Goal: Task Accomplishment & Management: Complete application form

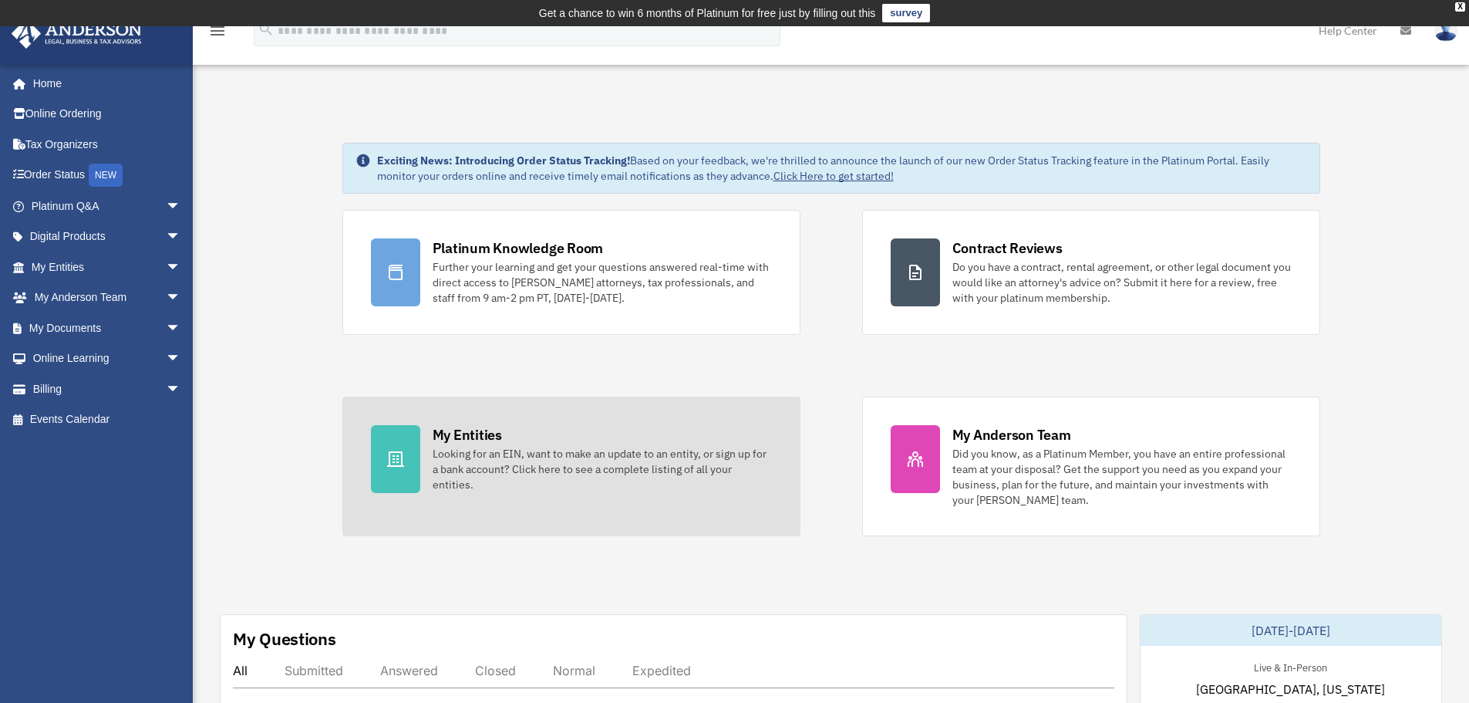
click at [510, 433] on div "My Entities Looking for an EIN, want to make an update to an entity, or sign up…" at bounding box center [602, 458] width 339 height 67
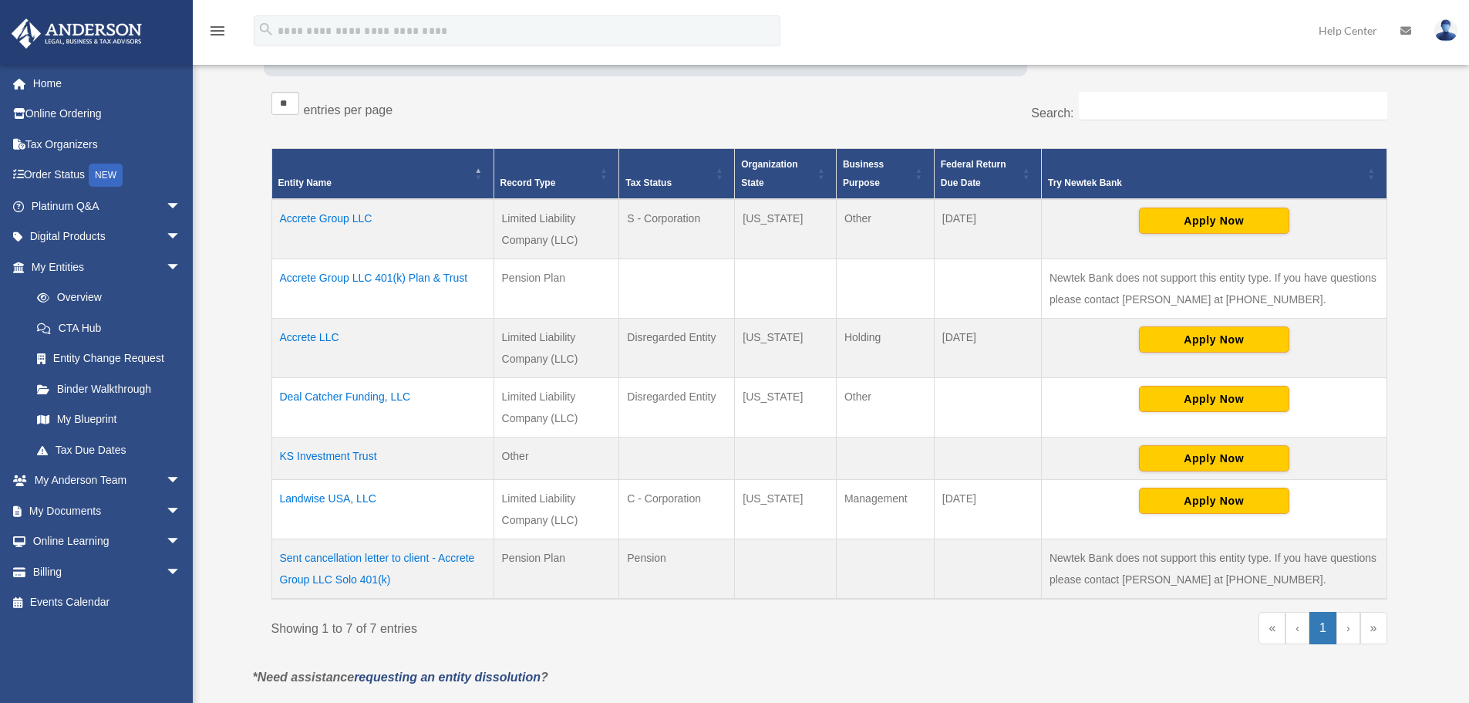
scroll to position [283, 0]
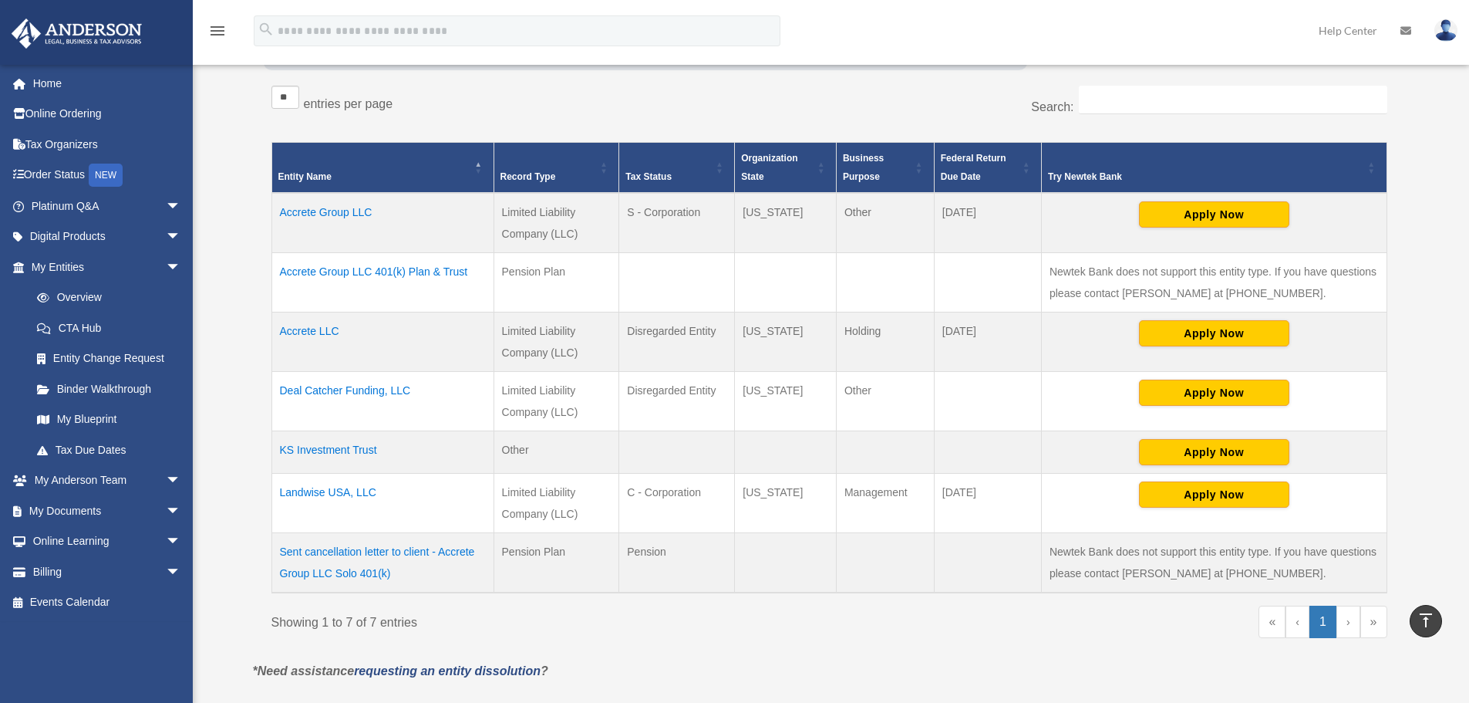
click at [315, 328] on td "Accrete LLC" at bounding box center [383, 341] width 222 height 59
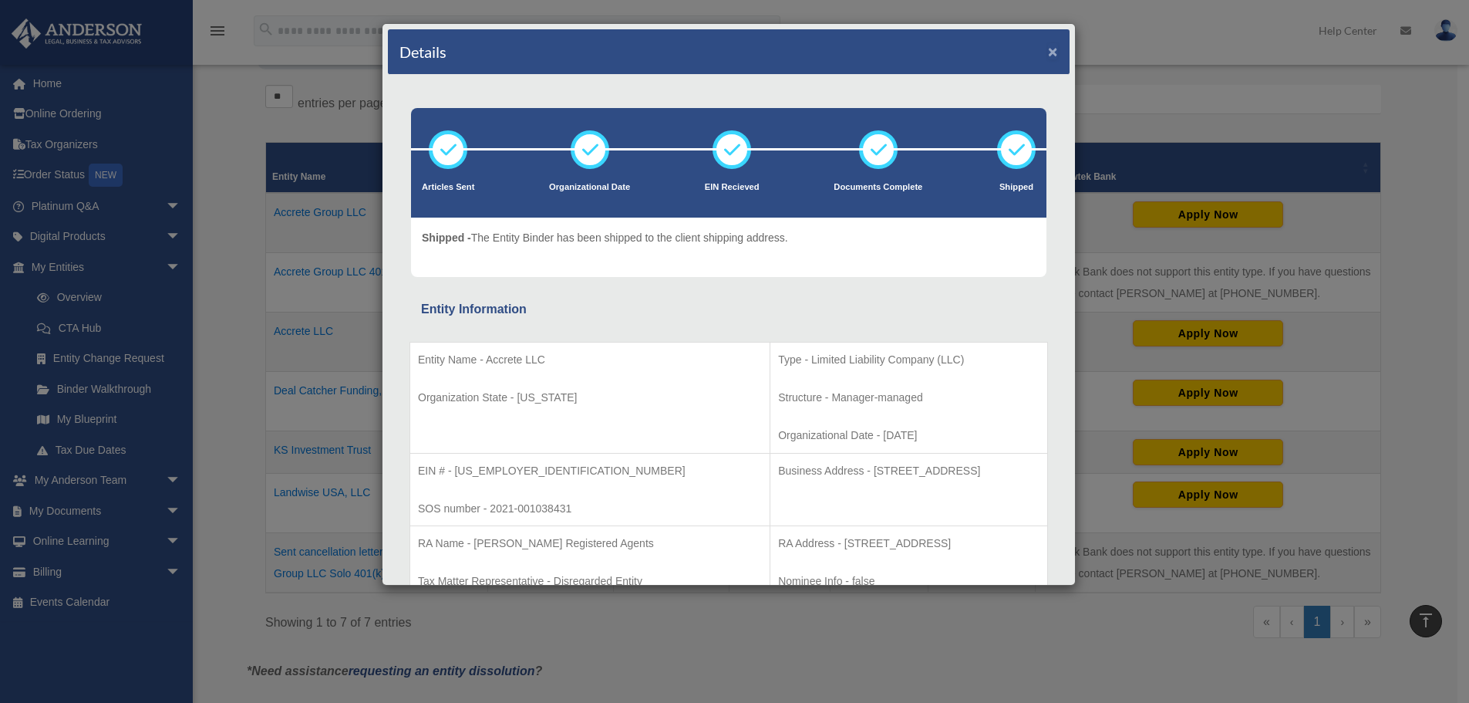
click at [1048, 53] on button "×" at bounding box center [1053, 51] width 10 height 16
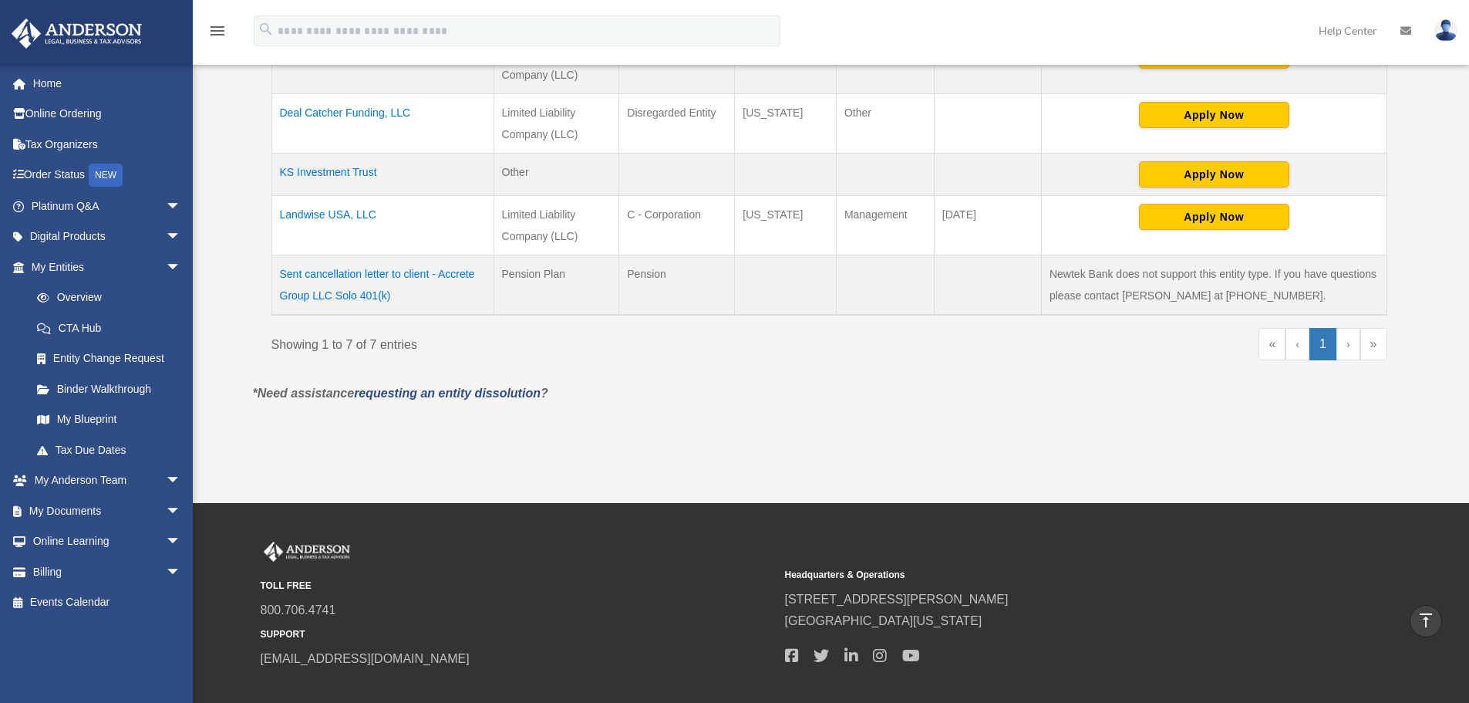
scroll to position [565, 0]
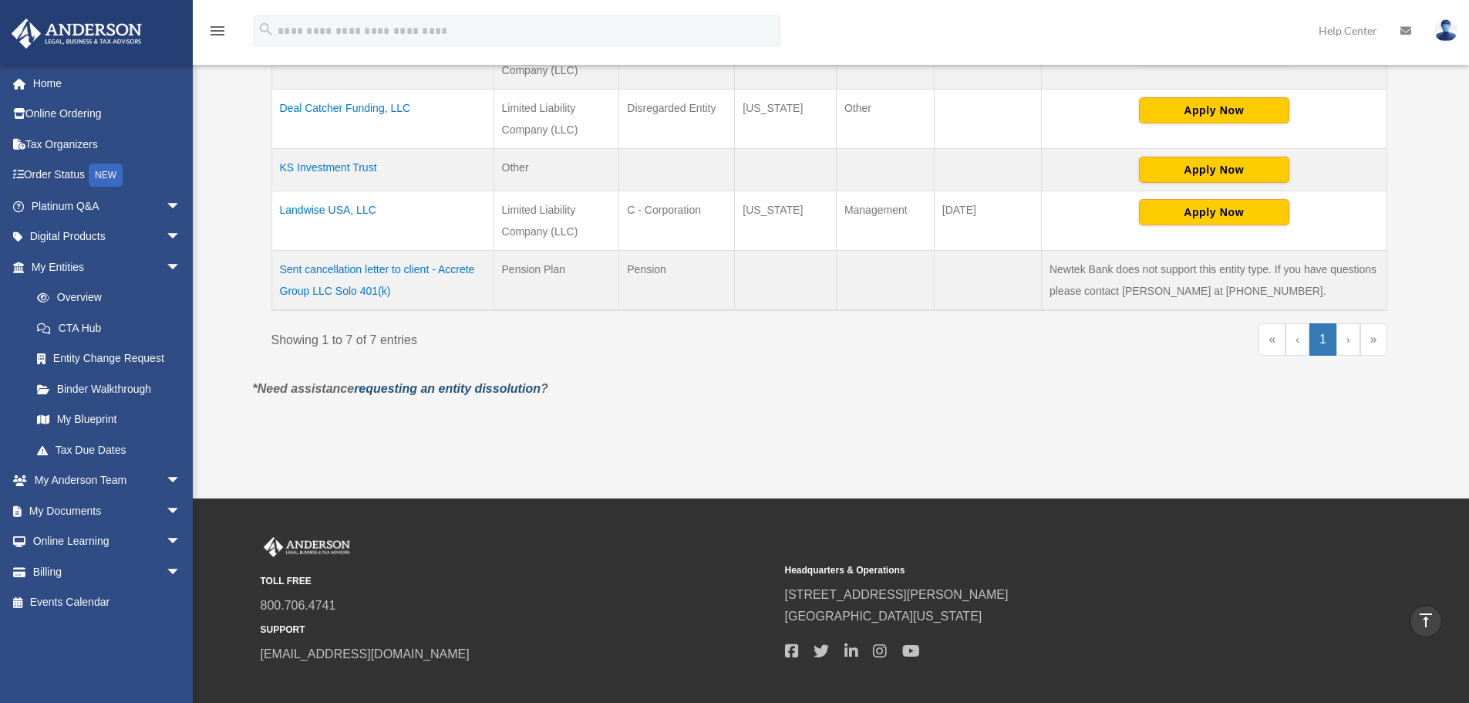
click at [507, 387] on link "requesting an entity dissolution" at bounding box center [447, 388] width 187 height 13
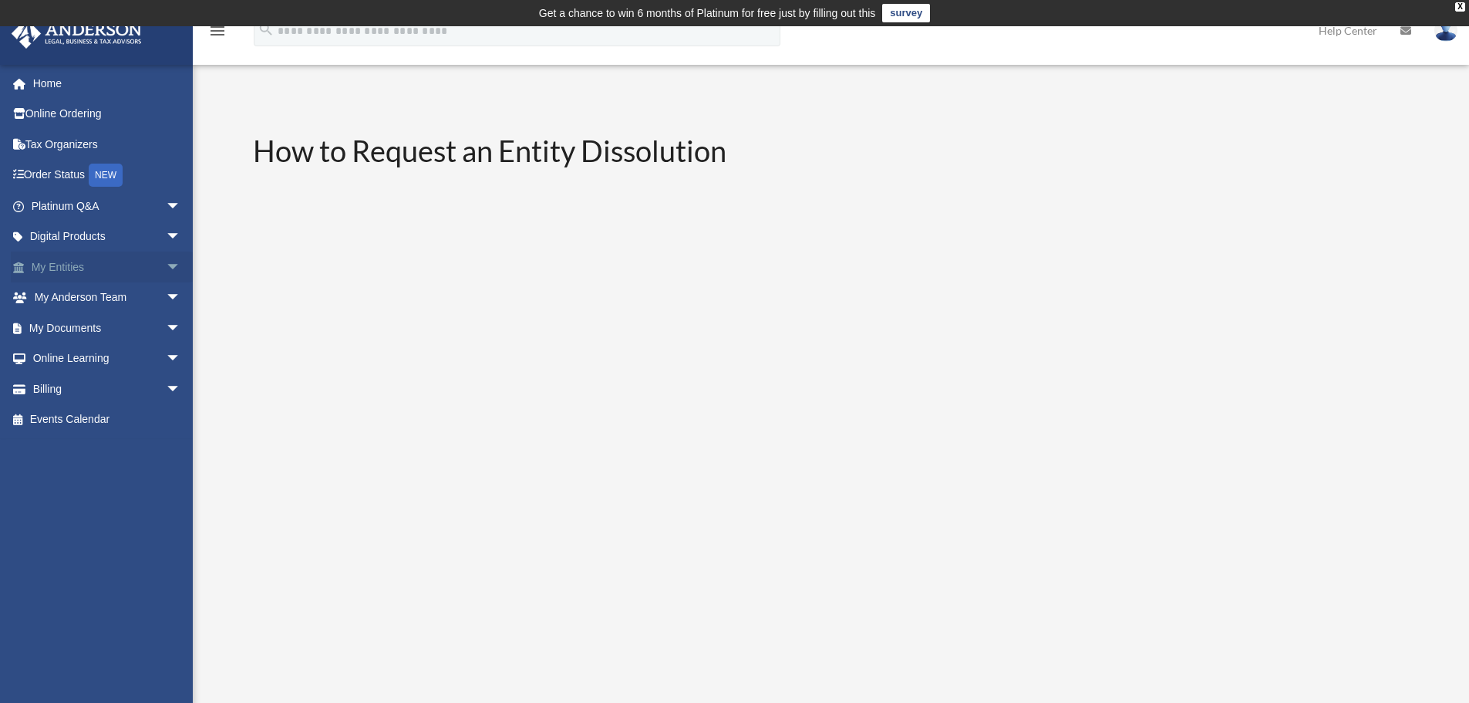
click at [166, 263] on span "arrow_drop_down" at bounding box center [181, 267] width 31 height 32
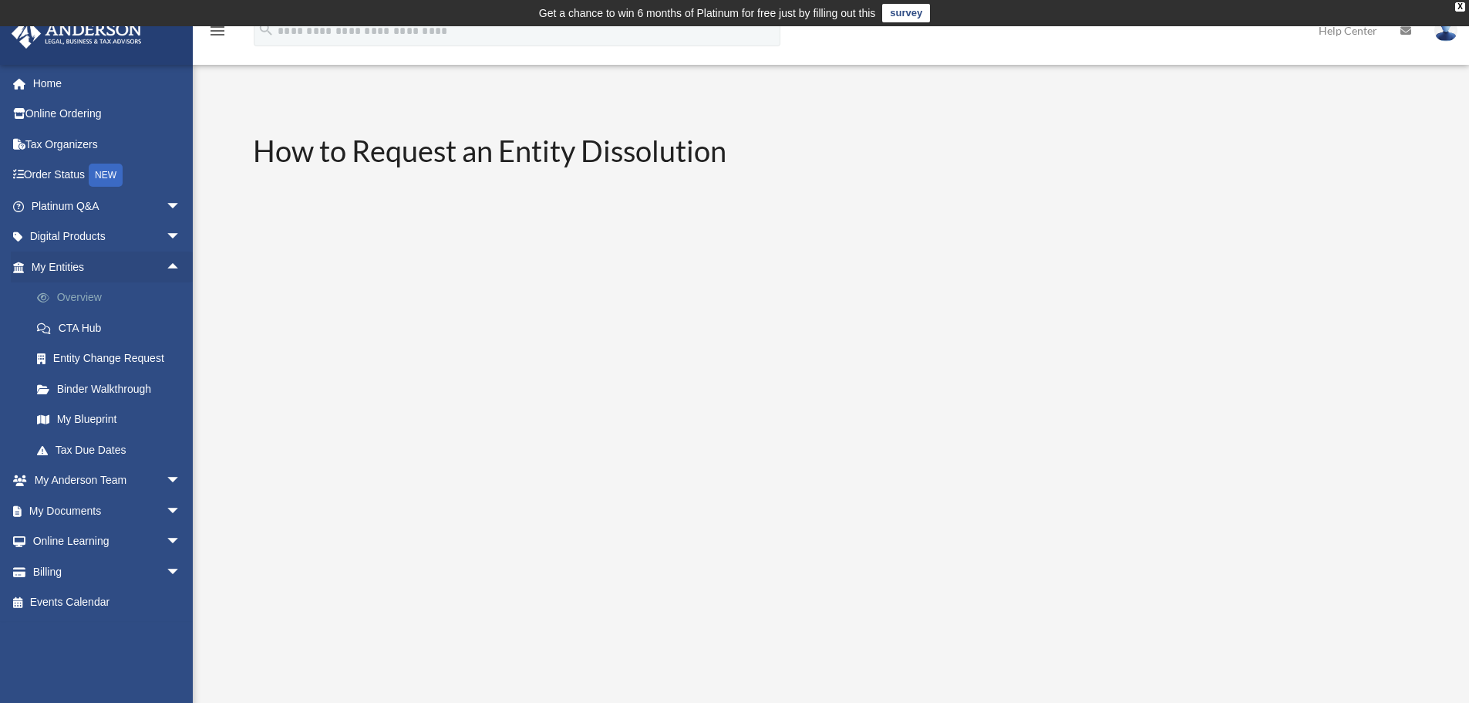
click at [73, 301] on link "Overview" at bounding box center [113, 297] width 183 height 31
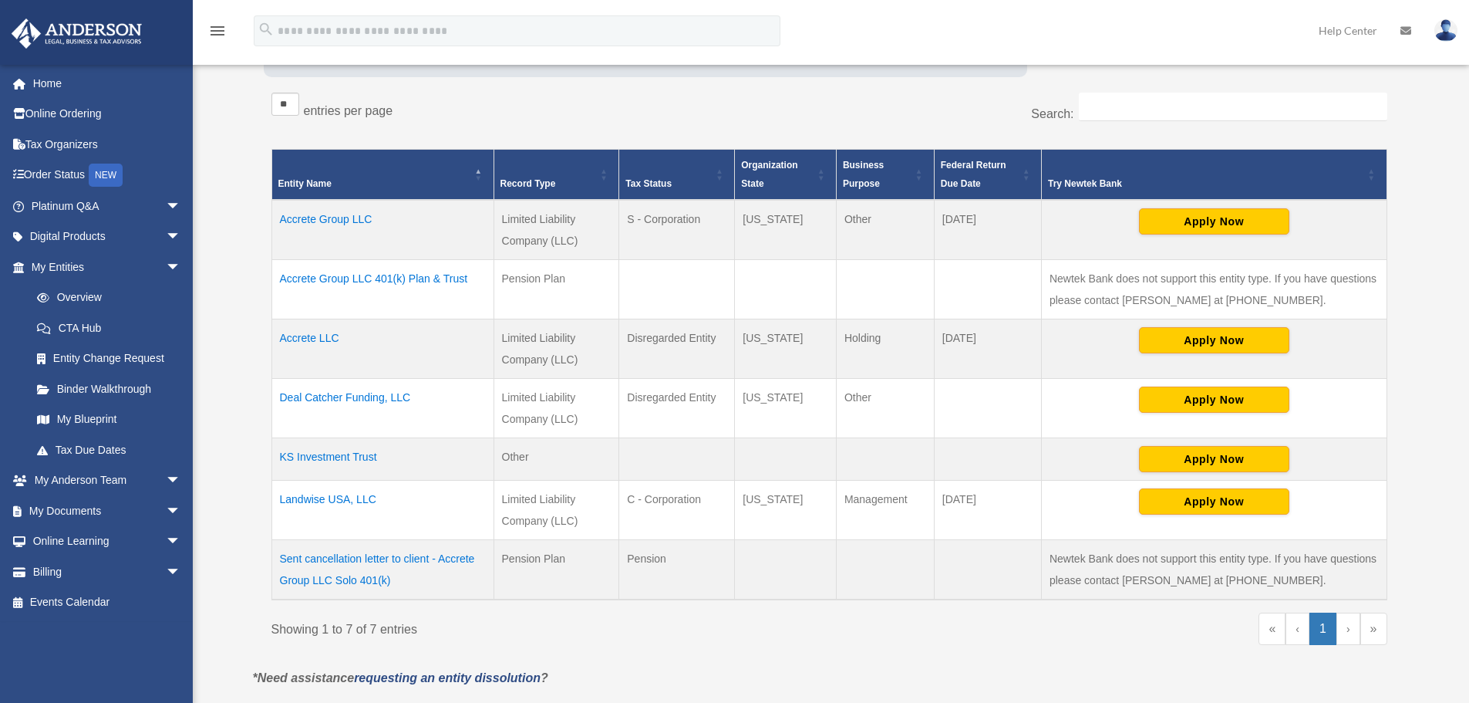
scroll to position [283, 0]
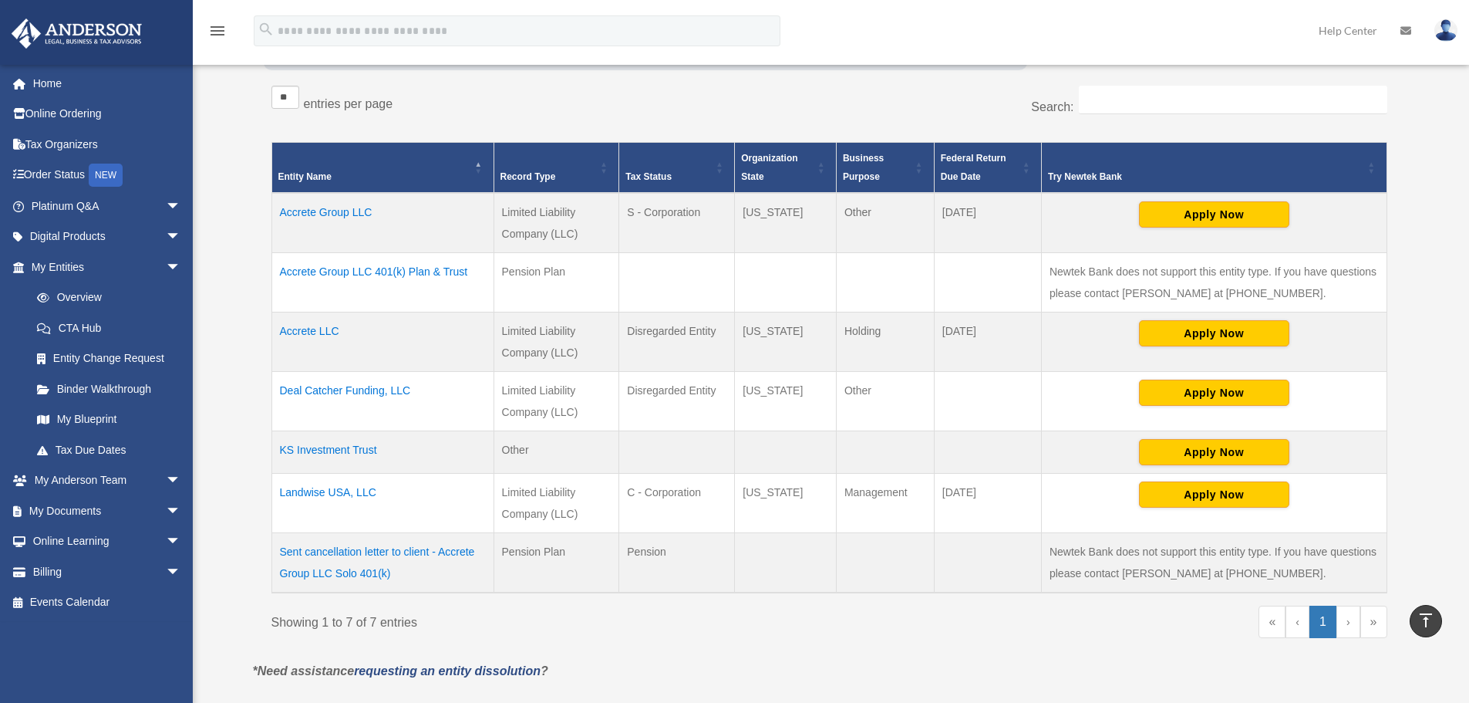
click at [319, 326] on td "Accrete LLC" at bounding box center [383, 341] width 222 height 59
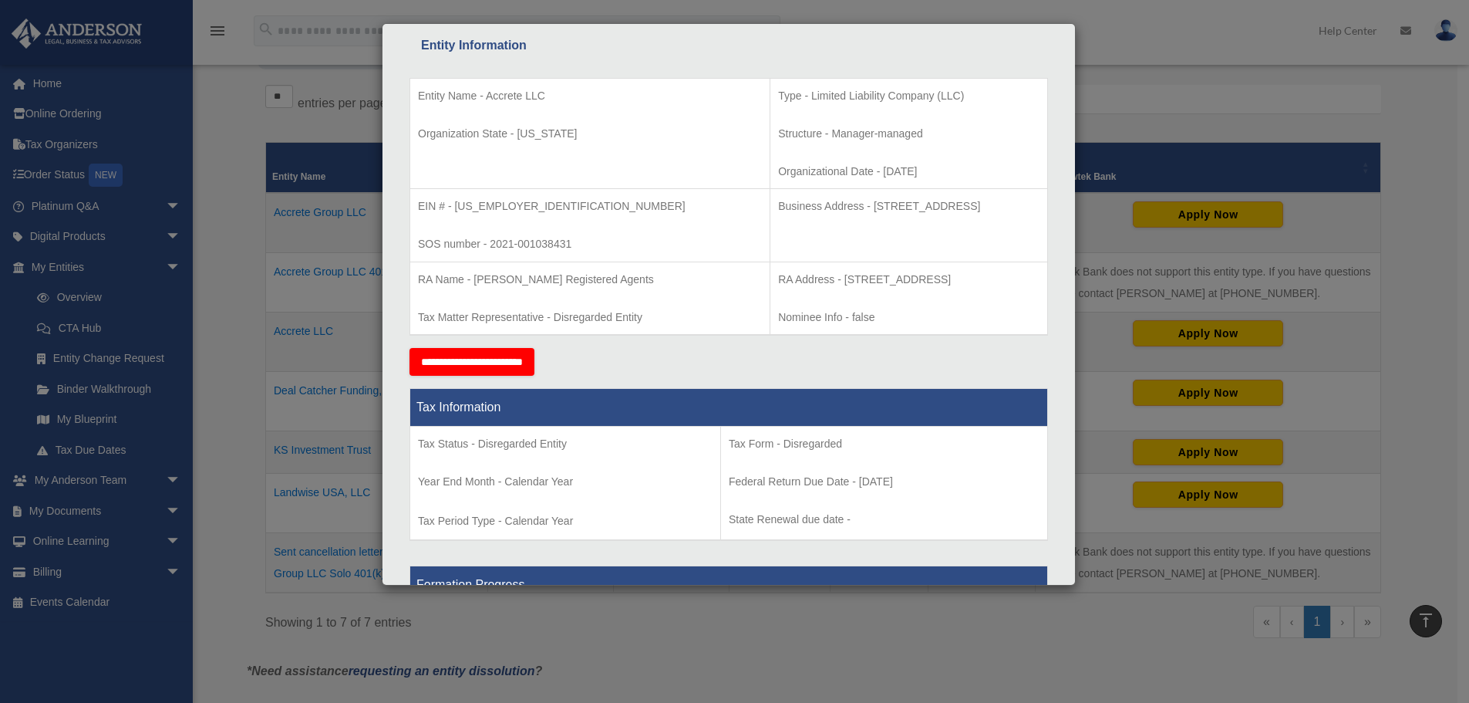
click at [452, 359] on input "**********" at bounding box center [472, 362] width 125 height 28
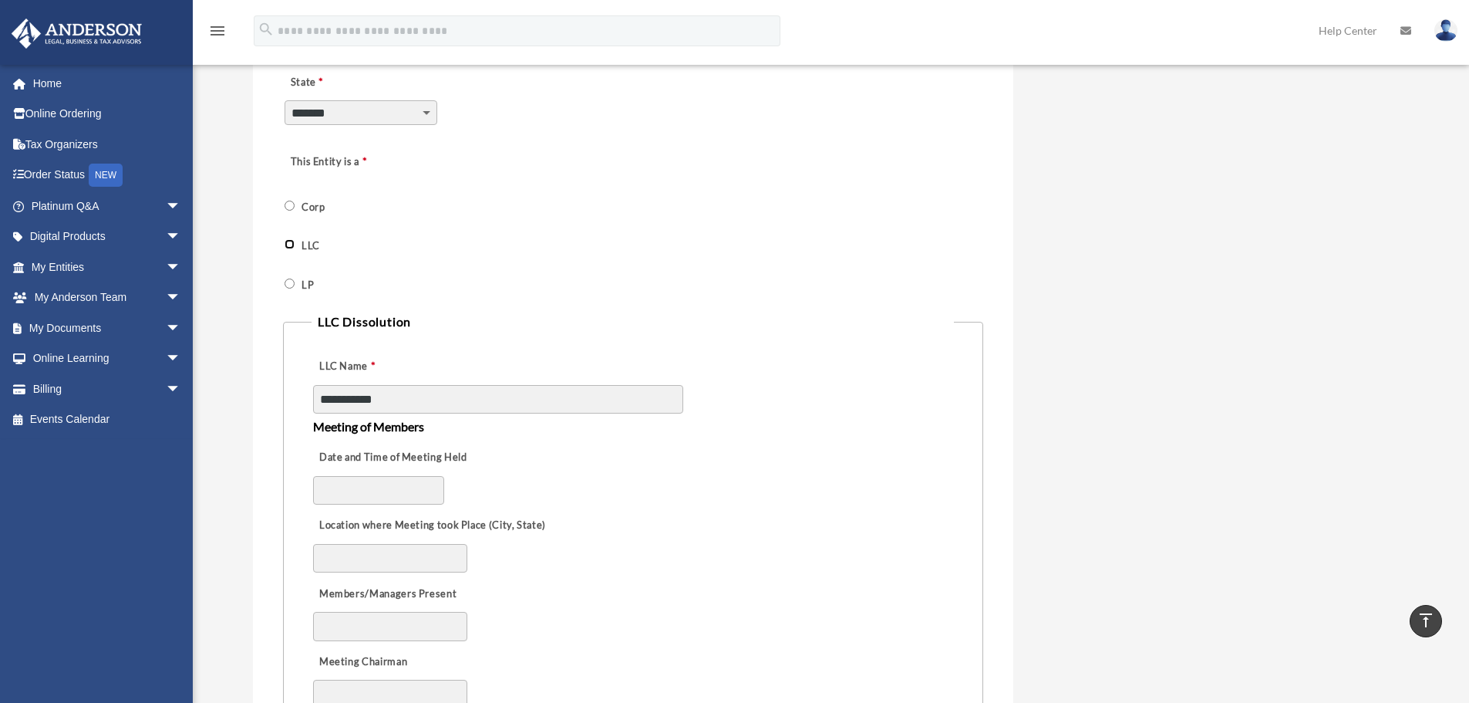
scroll to position [848, 0]
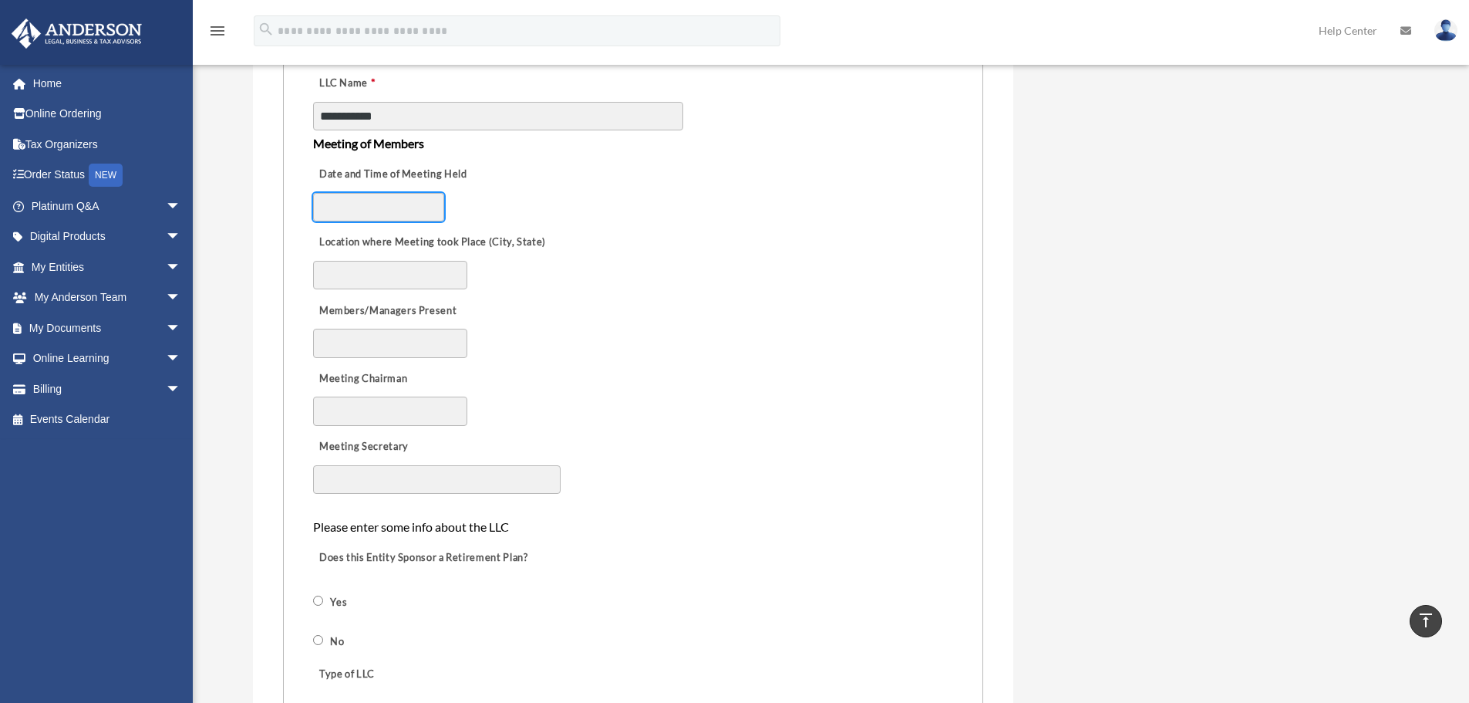
click at [356, 207] on input "Date and Time of Meeting Held" at bounding box center [378, 207] width 131 height 29
type input "********"
click at [407, 272] on input "Location where Meeting took Place (City, State)" at bounding box center [390, 275] width 154 height 29
type input "*********"
click at [424, 340] on input "Members/Managers Present" at bounding box center [390, 343] width 154 height 29
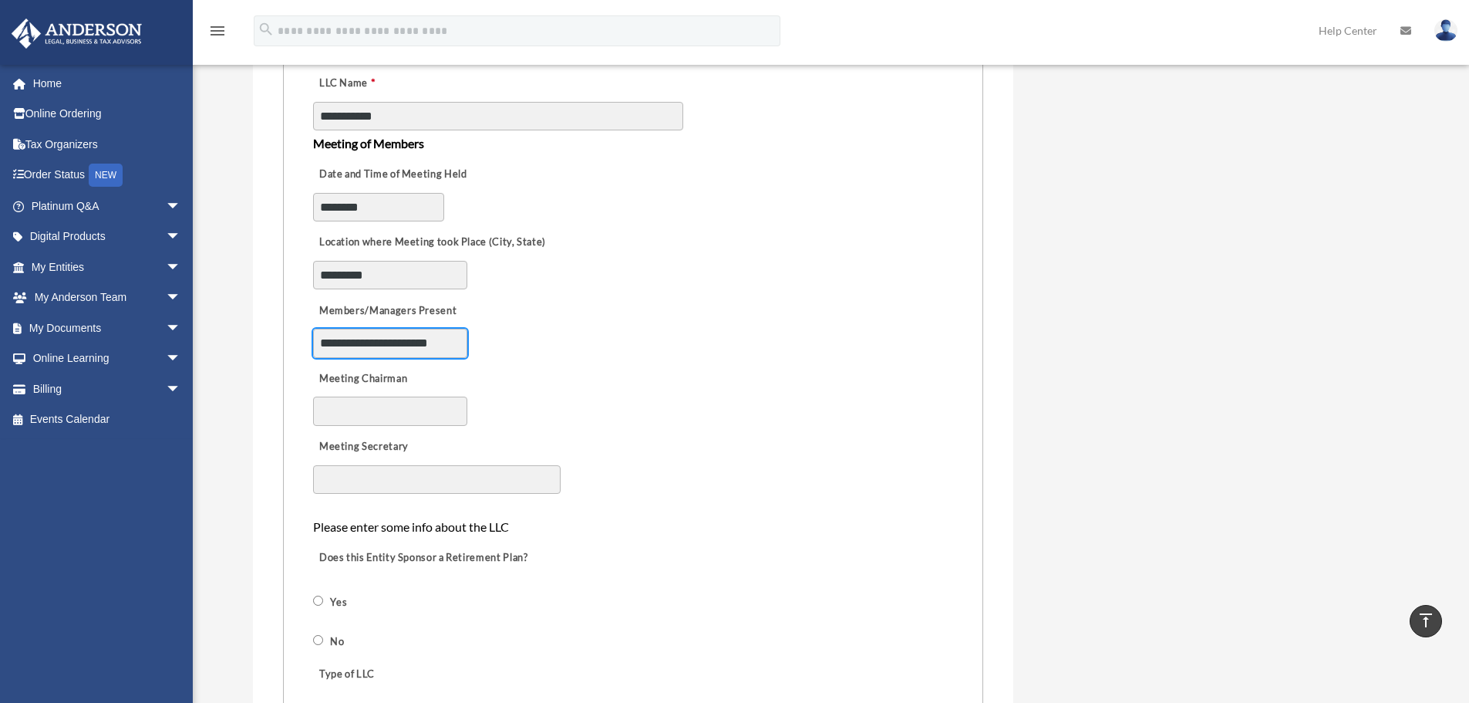
type input "**********"
click at [427, 416] on input "Meeting Chairman" at bounding box center [390, 410] width 154 height 29
type input "**********"
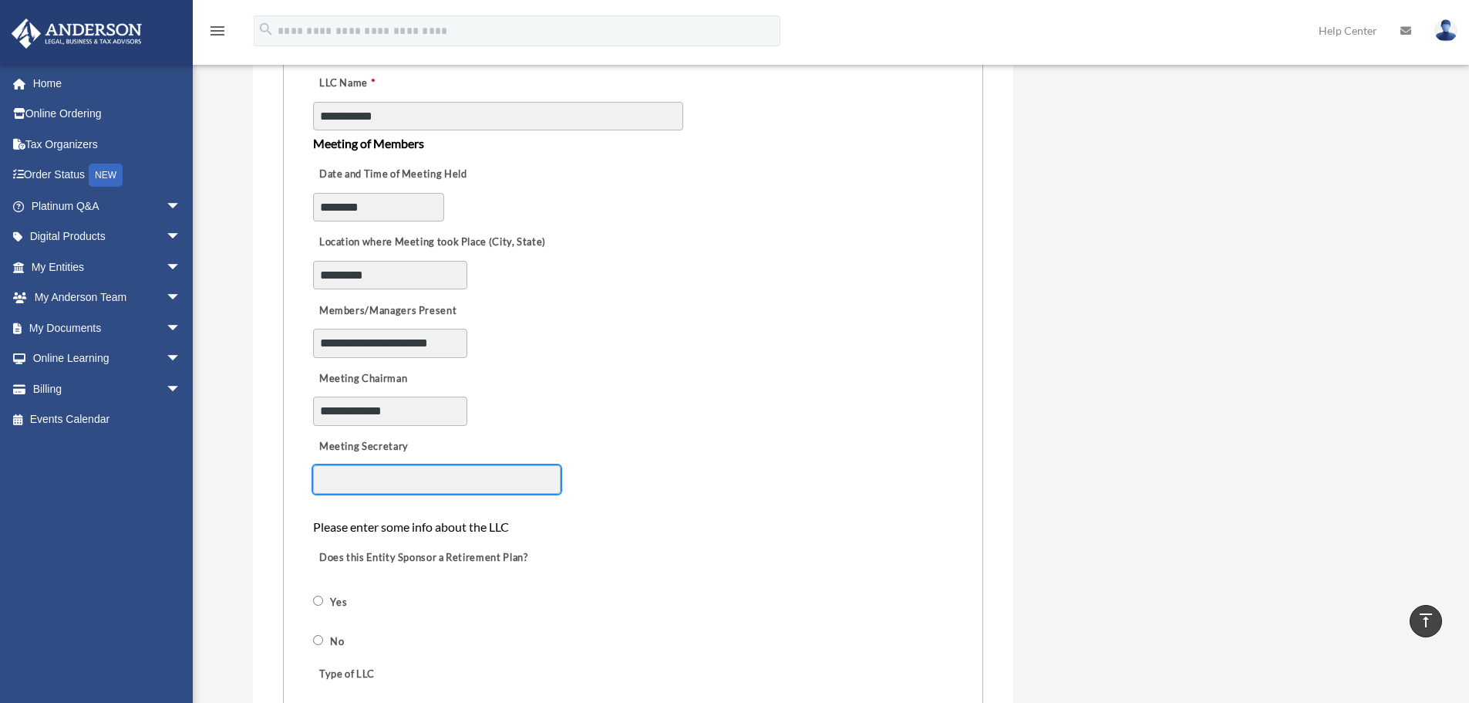
click at [431, 475] on input "Meeting Secretary" at bounding box center [437, 479] width 248 height 29
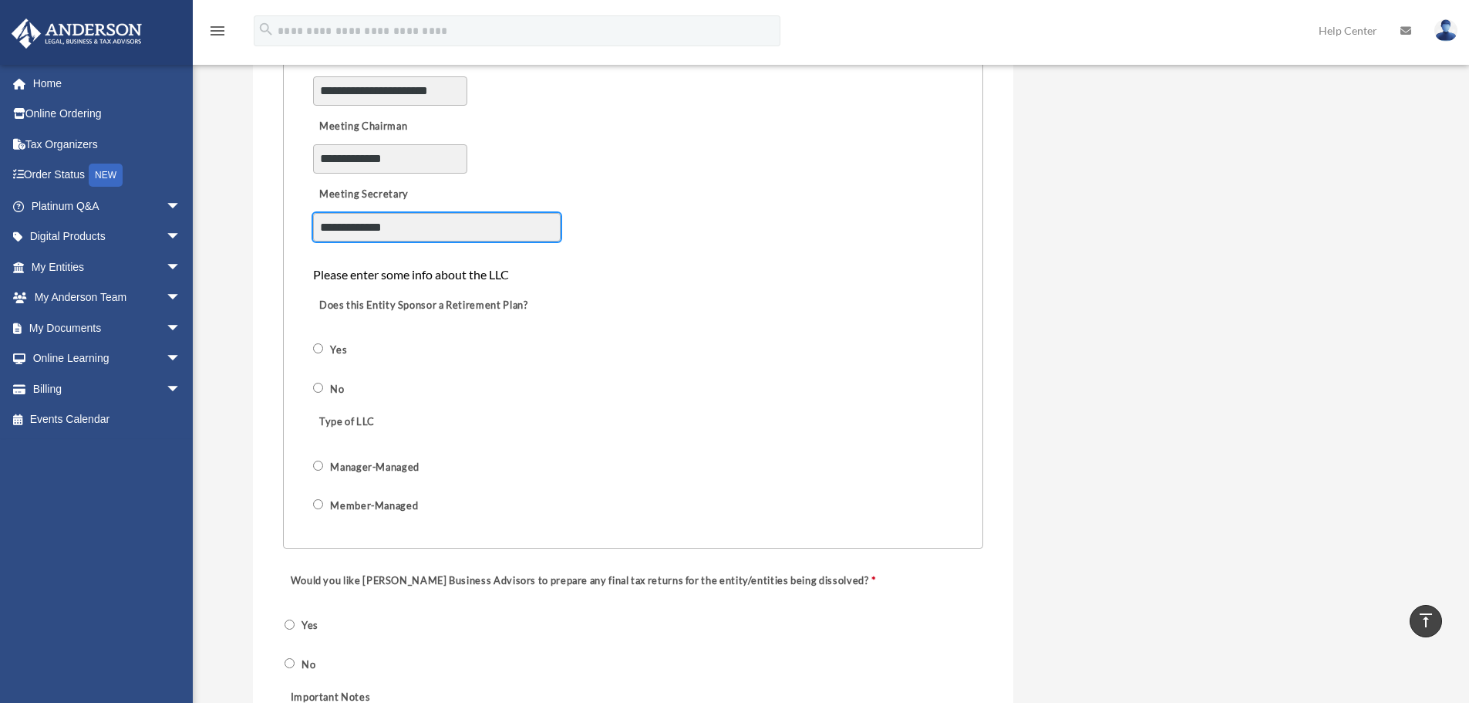
scroll to position [1132, 0]
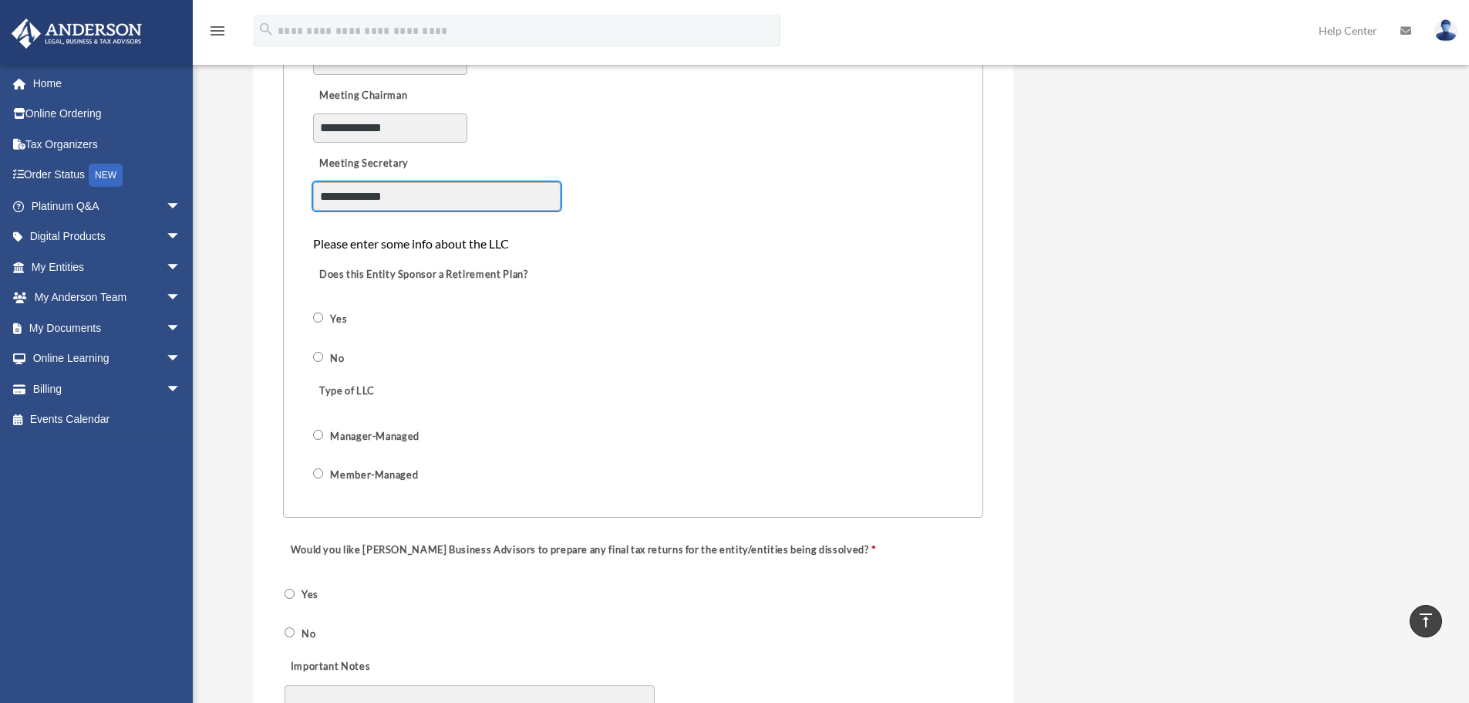
type input "**********"
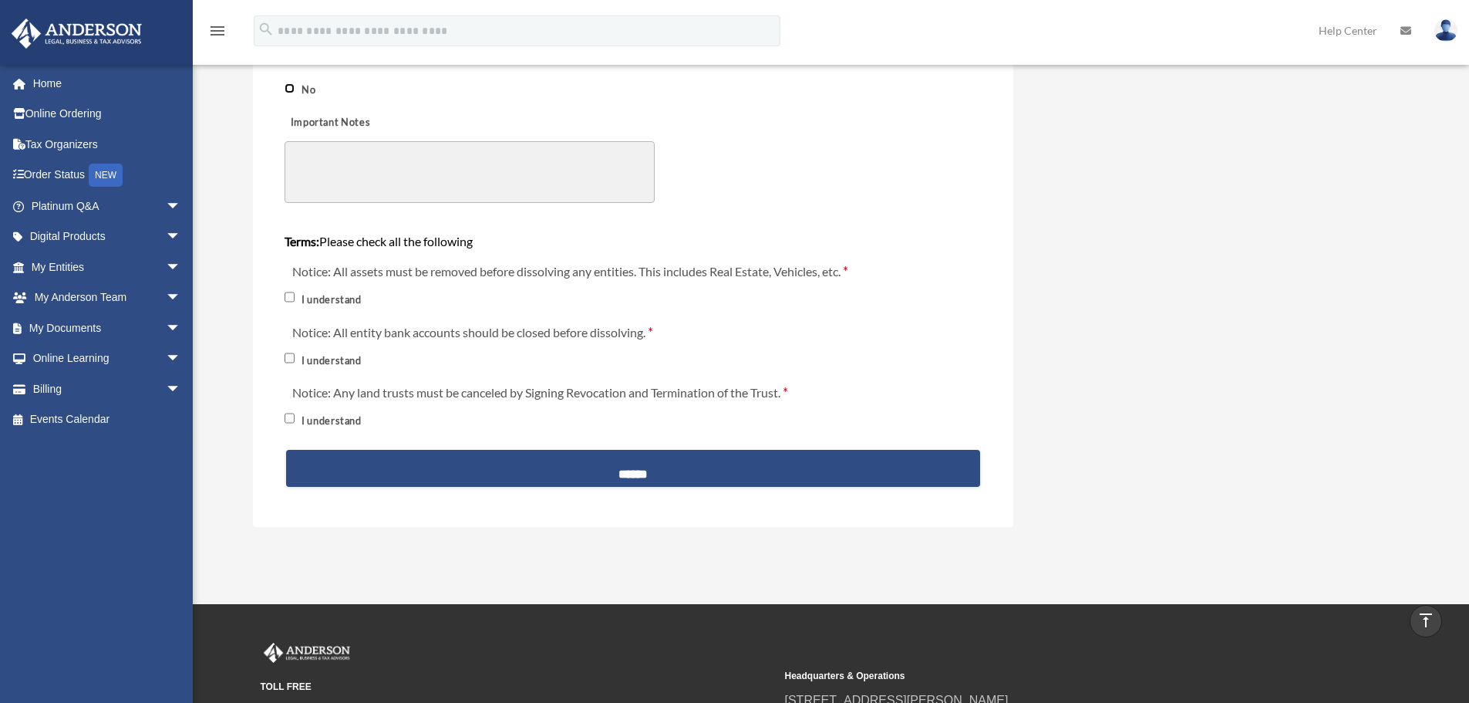
scroll to position [1881, 0]
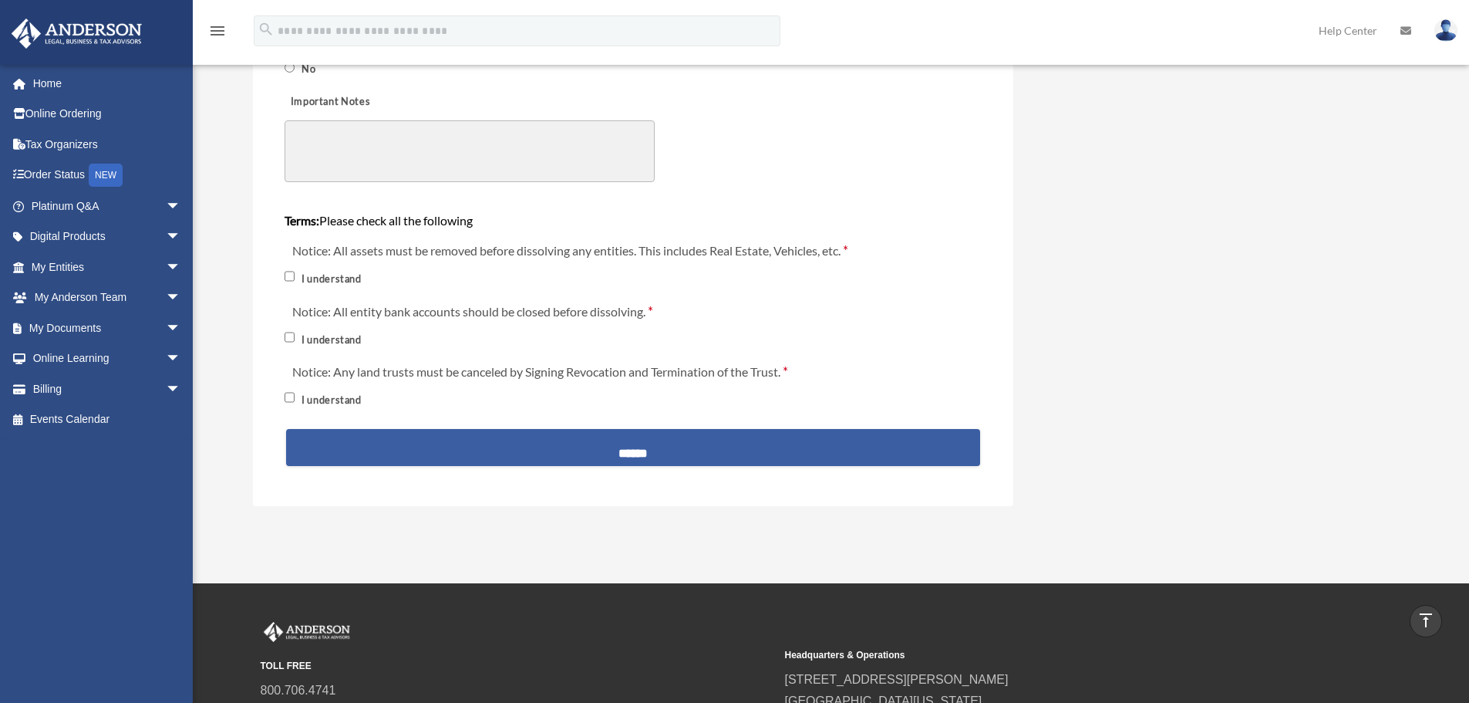
click at [649, 443] on input "******" at bounding box center [633, 447] width 694 height 37
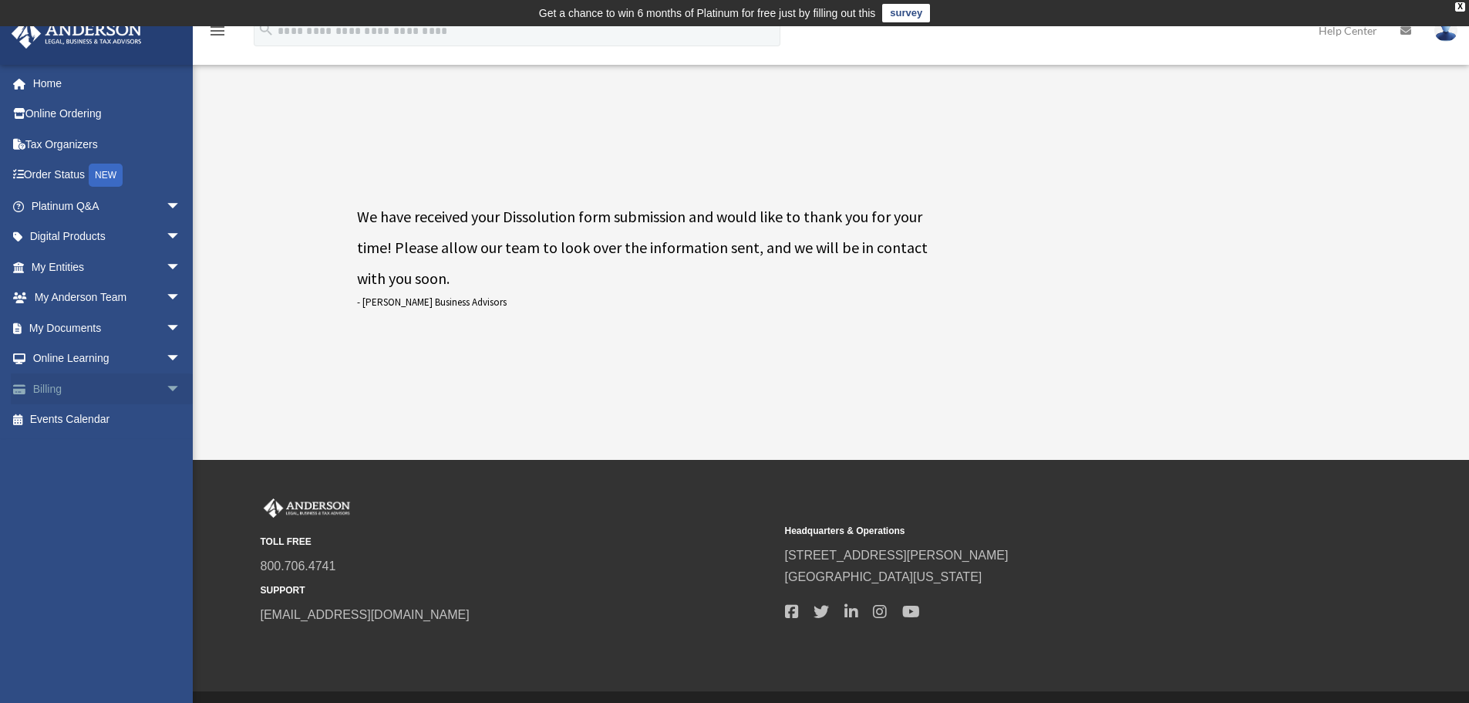
click at [166, 384] on span "arrow_drop_down" at bounding box center [181, 389] width 31 height 32
click at [114, 417] on link "$ Open Invoices" at bounding box center [113, 420] width 183 height 32
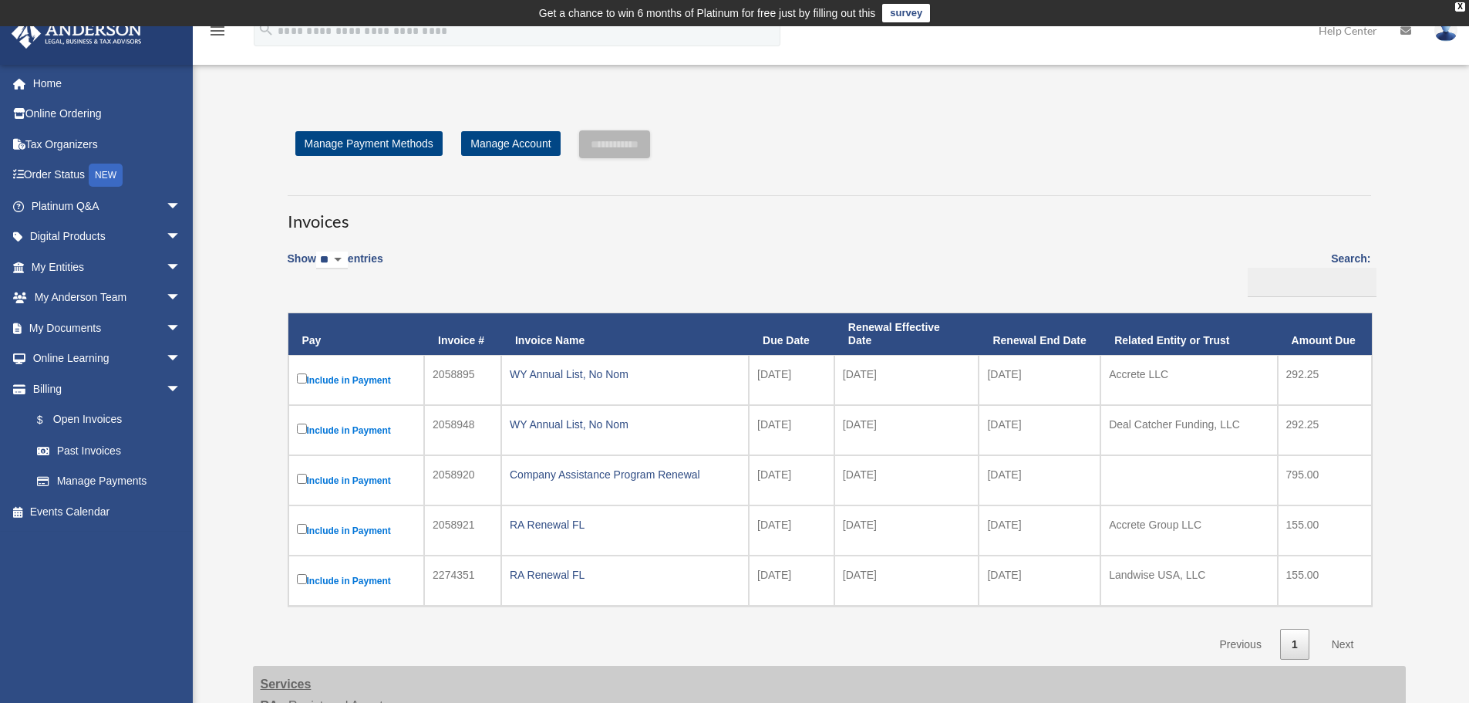
click at [1007, 227] on h3 "Invoices" at bounding box center [830, 214] width 1084 height 39
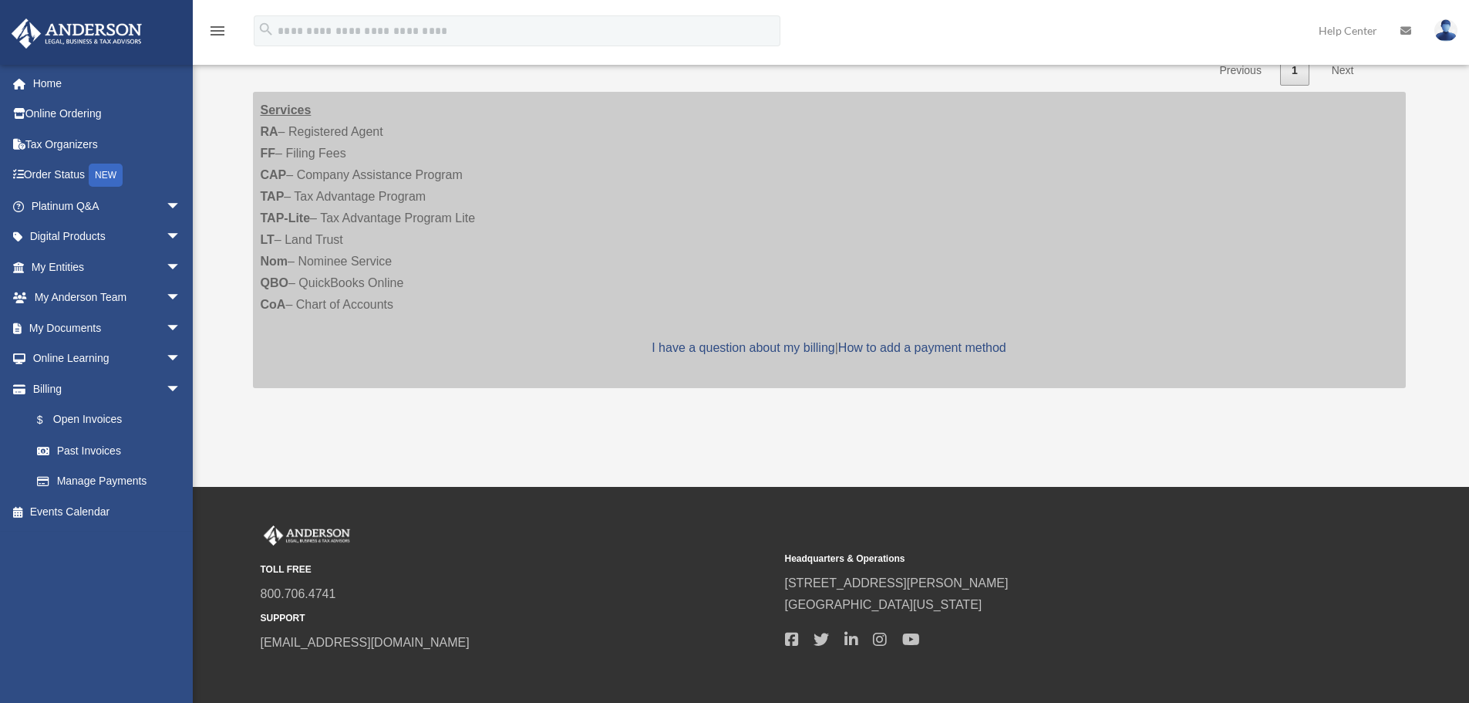
scroll to position [647, 0]
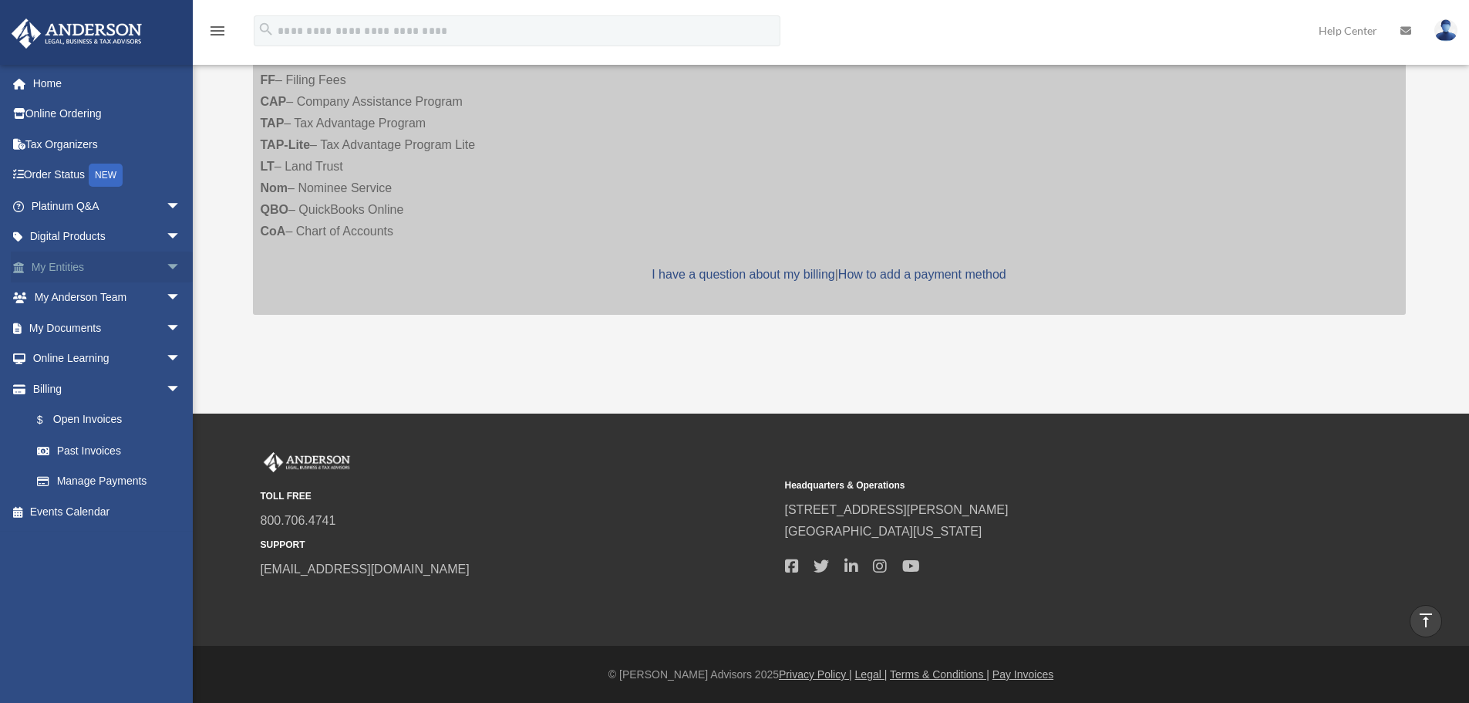
click at [166, 268] on span "arrow_drop_down" at bounding box center [181, 267] width 31 height 32
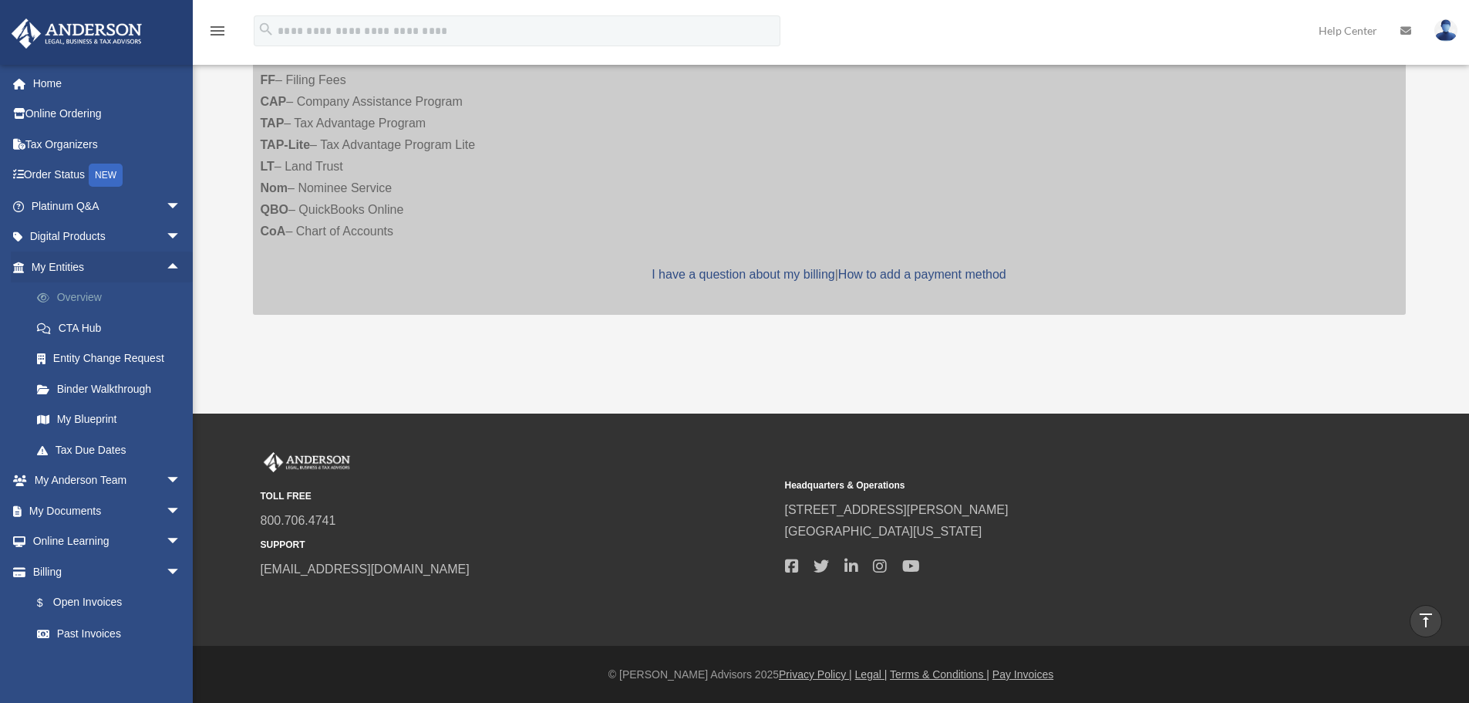
click at [94, 297] on link "Overview" at bounding box center [113, 297] width 183 height 31
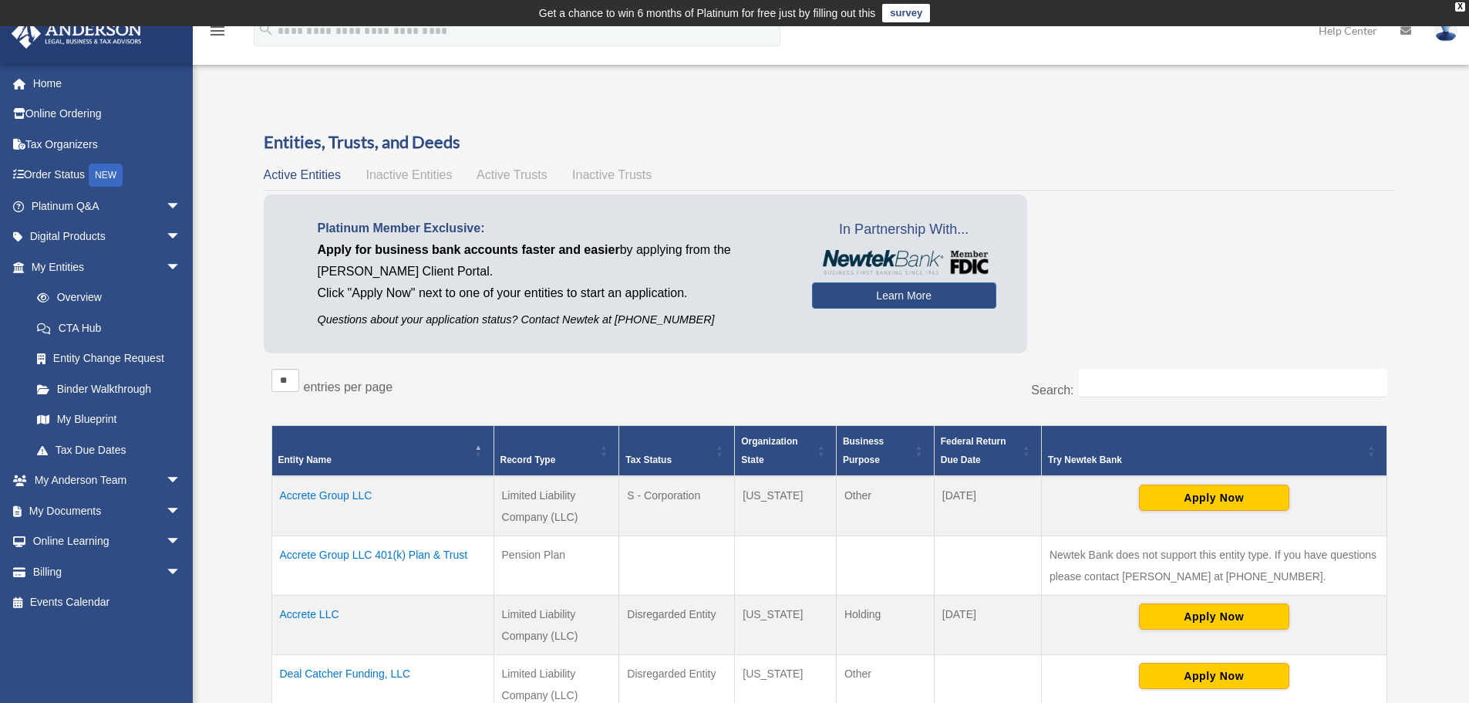
scroll to position [283, 0]
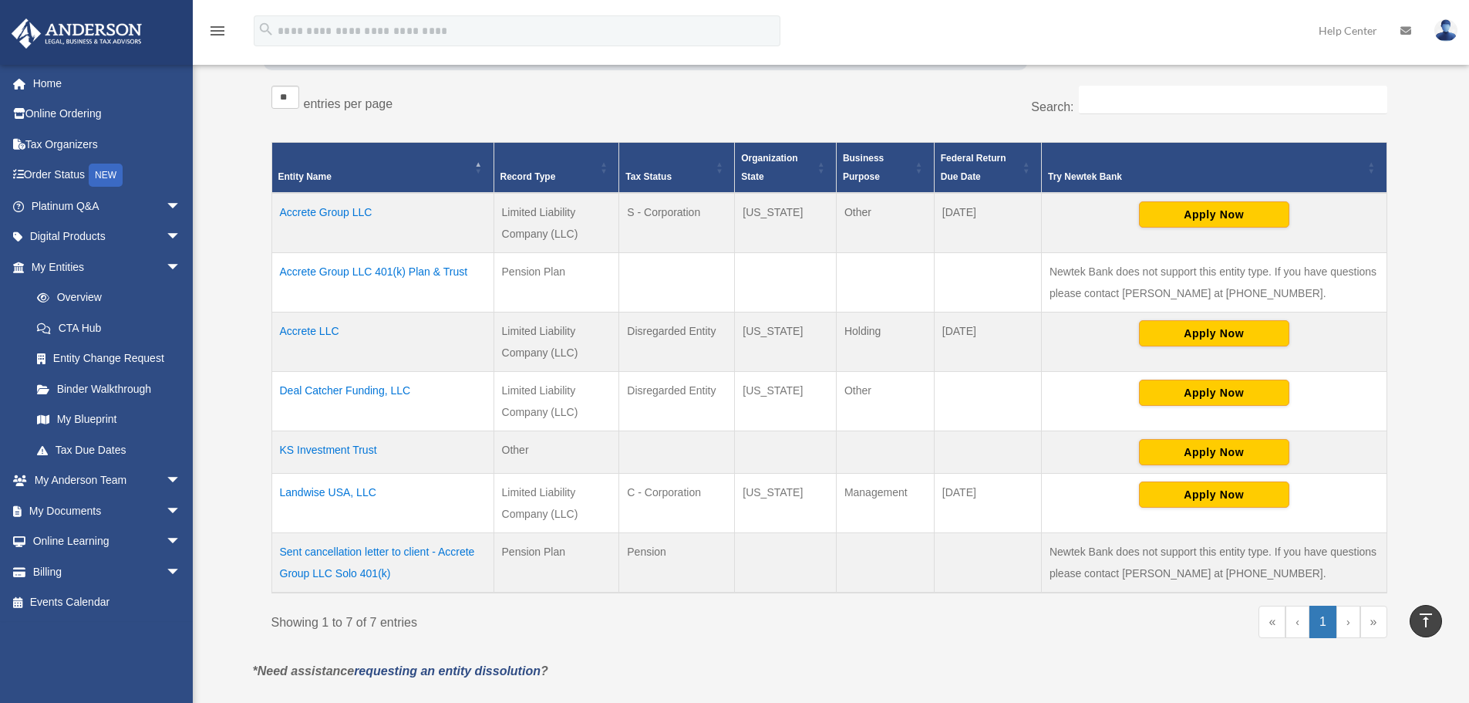
click at [317, 328] on td "Accrete LLC" at bounding box center [383, 341] width 222 height 59
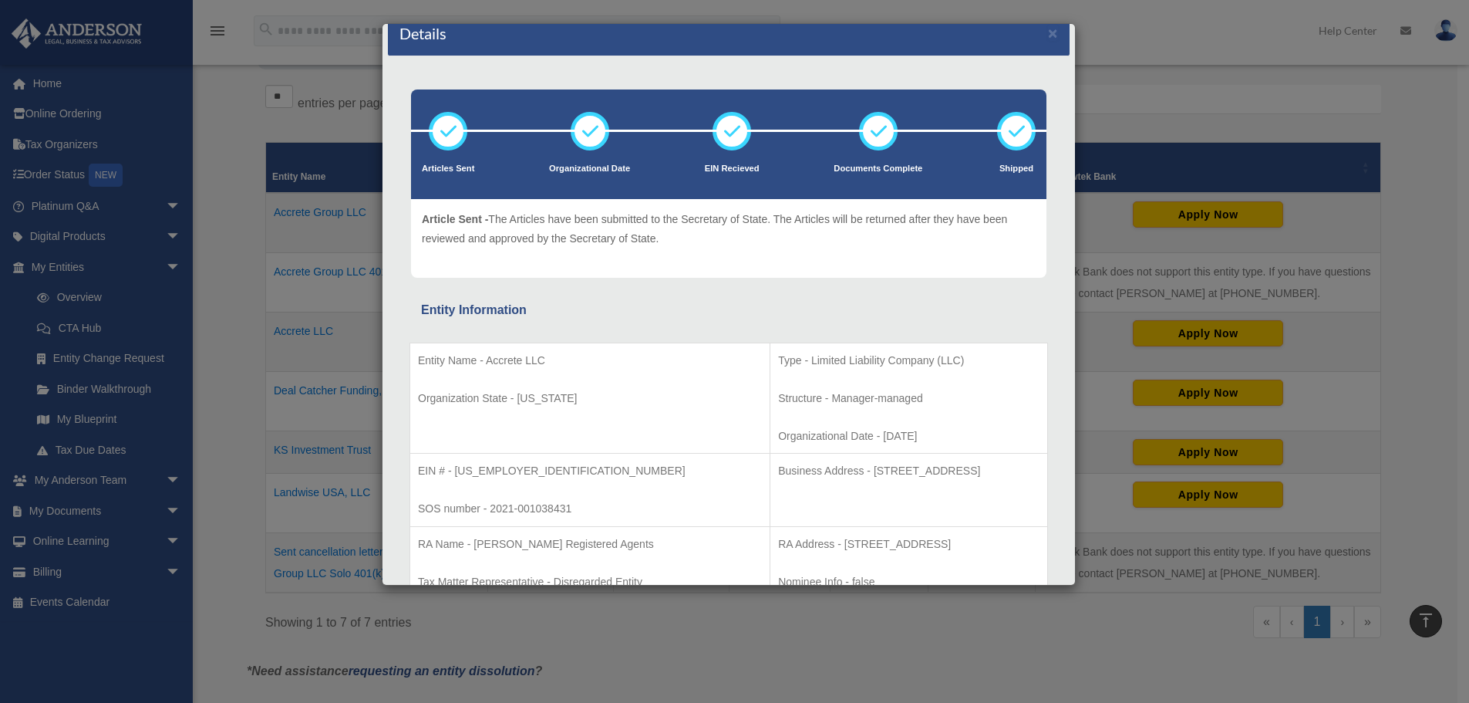
scroll to position [0, 0]
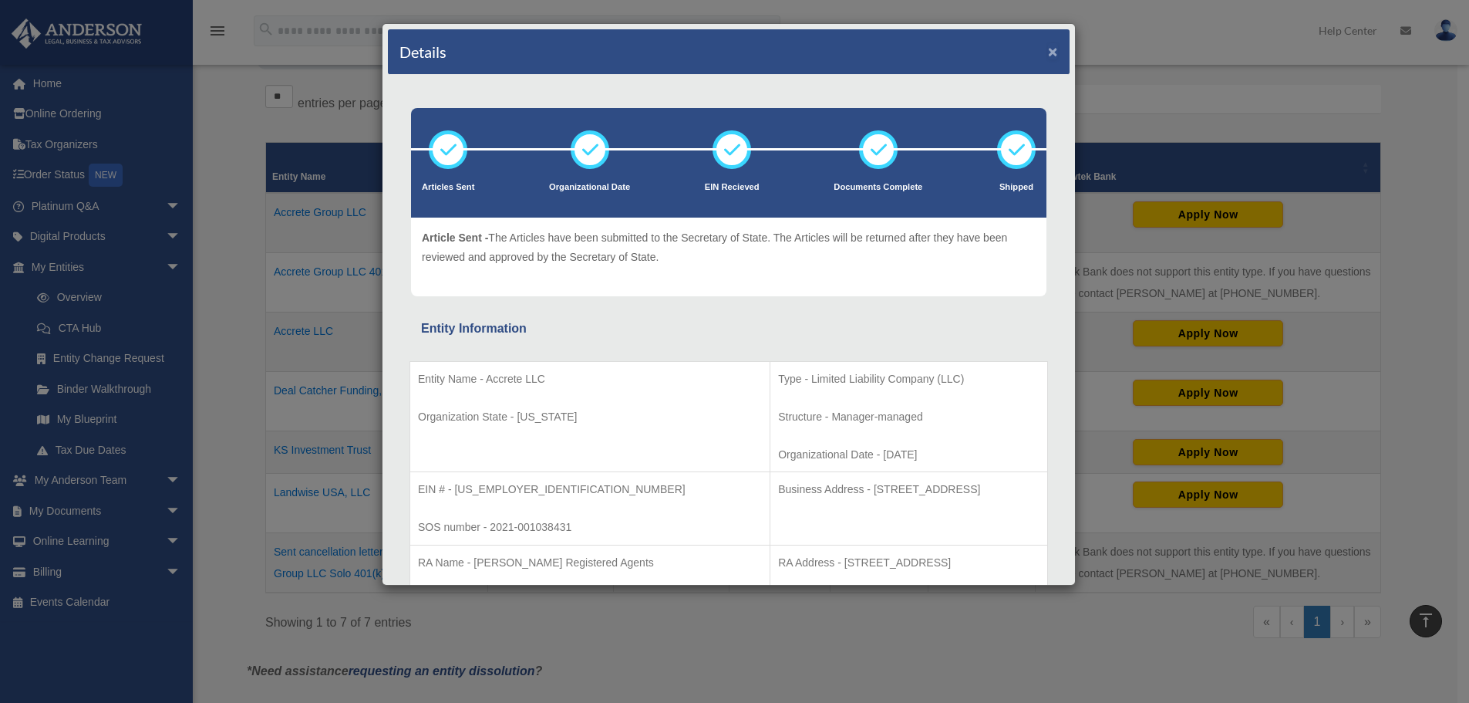
click at [1048, 50] on button "×" at bounding box center [1053, 51] width 10 height 16
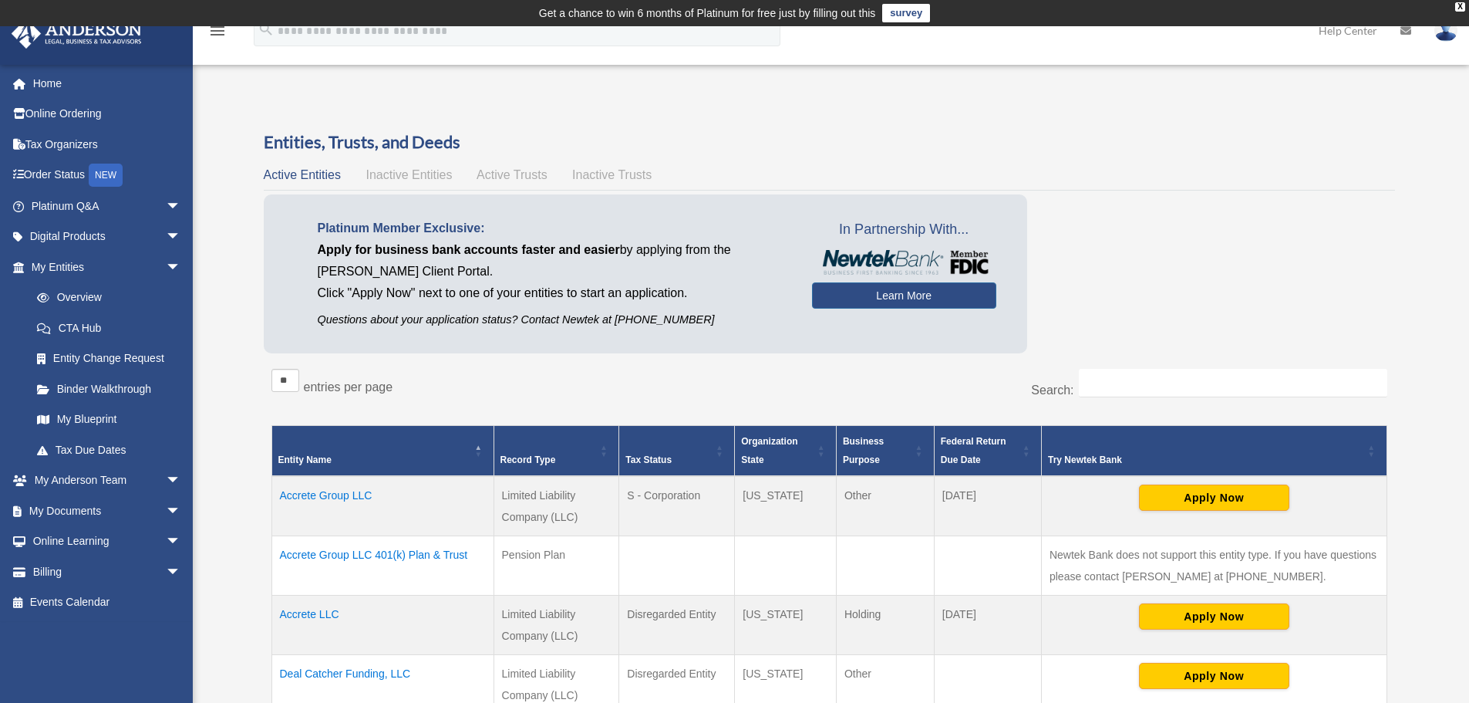
click at [68, 37] on img at bounding box center [77, 34] width 140 height 30
